Goal: Task Accomplishment & Management: Use online tool/utility

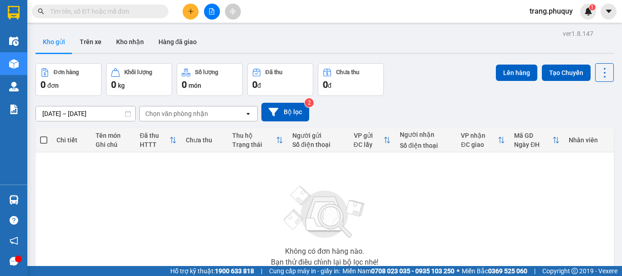
scroll to position [46, 0]
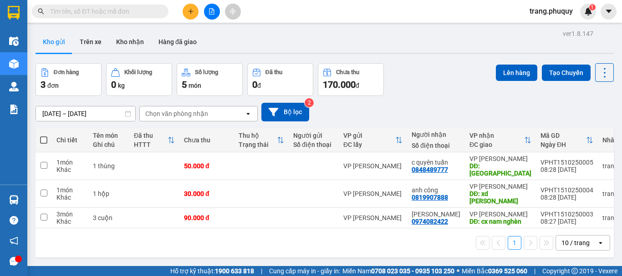
click at [112, 16] on input "text" at bounding box center [103, 11] width 107 height 10
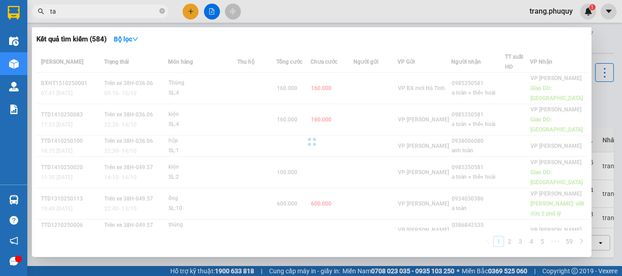
type input "t"
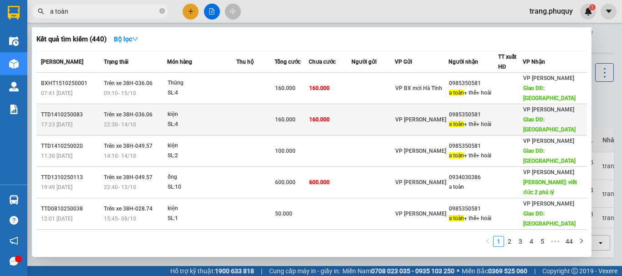
type input "a toàn"
click at [153, 120] on div "22:30 - 14/10" at bounding box center [135, 125] width 63 height 10
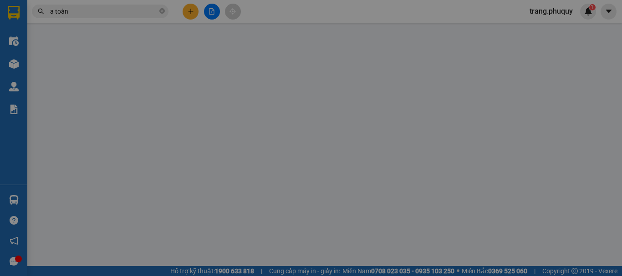
type input "0985350581"
type input "a toàn + thể+ hoài"
type input "can lộc"
type input "0"
type input "160.000"
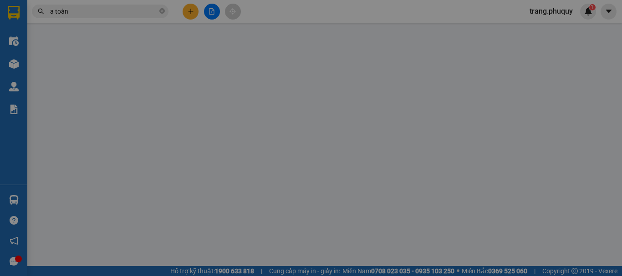
type input "160.000"
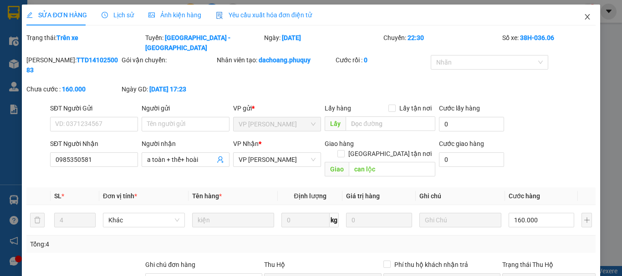
click at [585, 16] on icon "close" at bounding box center [587, 16] width 5 height 5
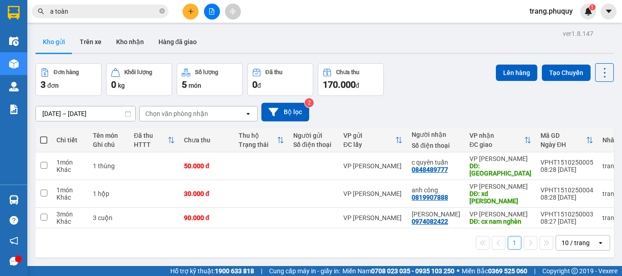
click at [215, 15] on button at bounding box center [212, 12] width 16 height 16
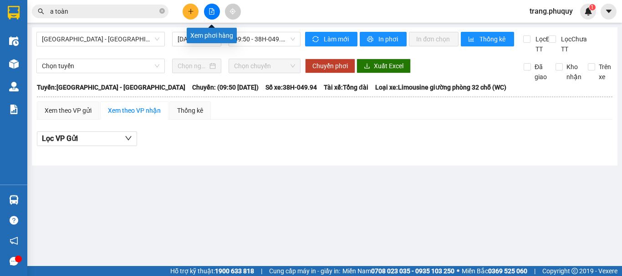
click at [208, 12] on button at bounding box center [212, 12] width 16 height 16
click at [123, 43] on span "[GEOGRAPHIC_DATA] - [GEOGRAPHIC_DATA]" at bounding box center [100, 39] width 117 height 14
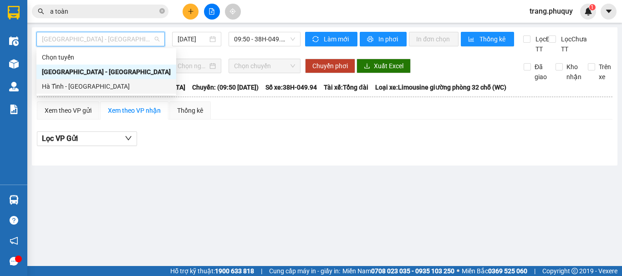
click at [99, 86] on div "Hà Tĩnh - Hà Nội" at bounding box center [106, 87] width 129 height 10
type input "15/10/2025"
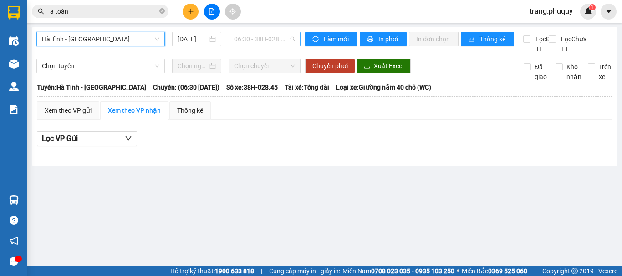
click at [242, 41] on span "06:30 - 38H-028.45 - (Đã hủy)" at bounding box center [264, 39] width 61 height 14
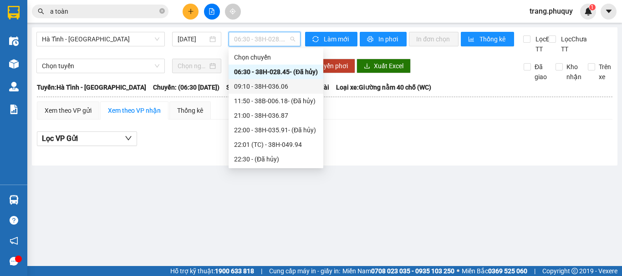
click at [273, 82] on div "09:10 - 38H-036.06" at bounding box center [276, 87] width 84 height 10
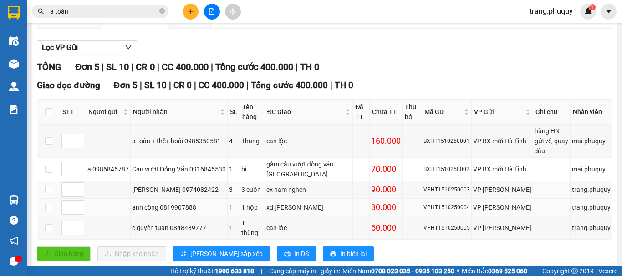
scroll to position [106, 0]
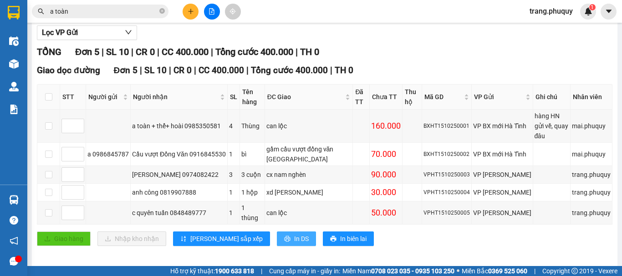
click at [294, 234] on span "In DS" at bounding box center [301, 239] width 15 height 10
click at [581, 12] on div "1" at bounding box center [588, 12] width 16 height 16
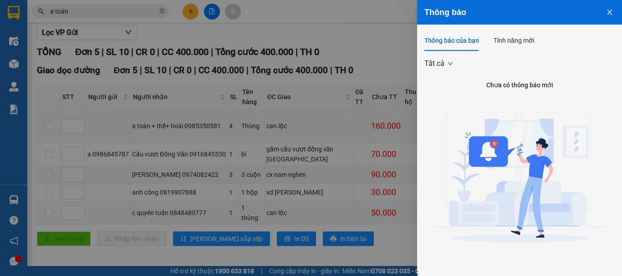
click at [607, 12] on icon "close" at bounding box center [609, 12] width 5 height 5
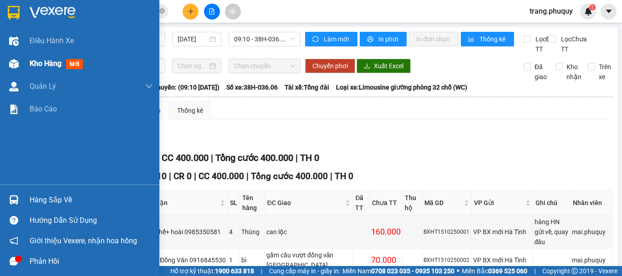
click at [12, 66] on img at bounding box center [14, 64] width 10 height 10
